Goal: Transaction & Acquisition: Download file/media

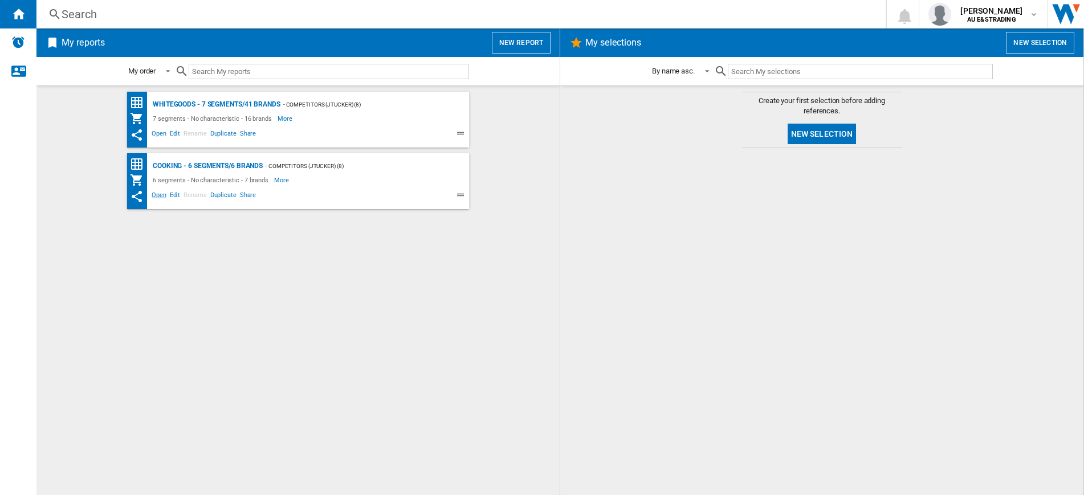
drag, startPoint x: 159, startPoint y: 193, endPoint x: 153, endPoint y: 196, distance: 6.2
click at [153, 196] on span "Open" at bounding box center [159, 197] width 18 height 14
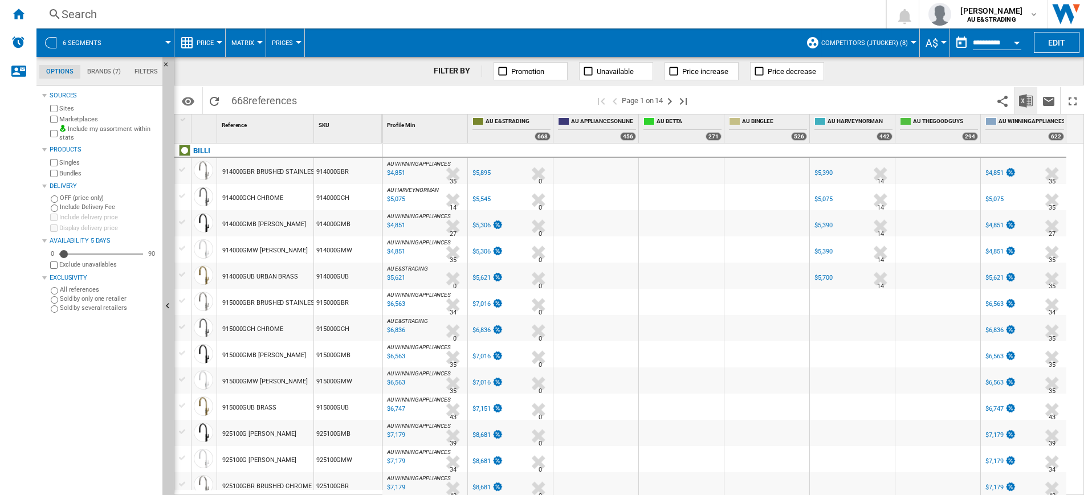
click at [1026, 101] on img "Download in Excel" at bounding box center [1026, 101] width 14 height 14
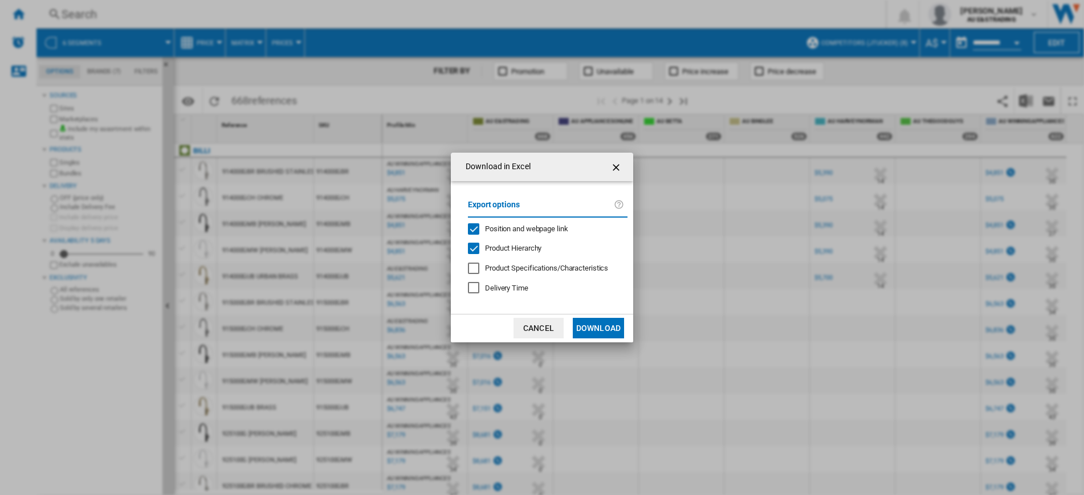
click at [474, 225] on div "Position and webpage link" at bounding box center [473, 229] width 11 height 11
click at [606, 331] on button "Download" at bounding box center [598, 328] width 51 height 21
